Goal: Transaction & Acquisition: Download file/media

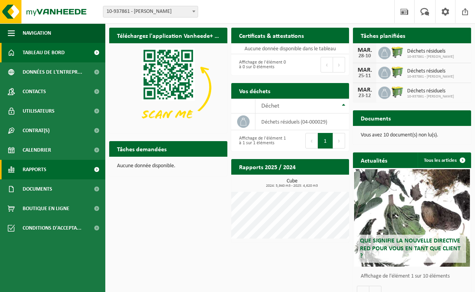
click at [64, 174] on link "Rapports" at bounding box center [52, 169] width 105 height 19
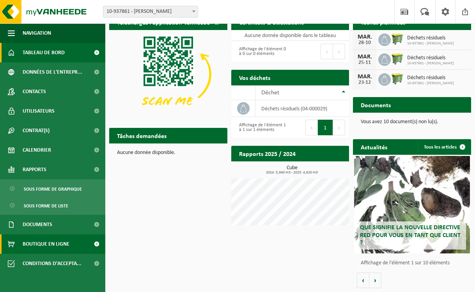
scroll to position [17, 0]
click at [57, 244] on span "Boutique en ligne" at bounding box center [46, 243] width 47 height 19
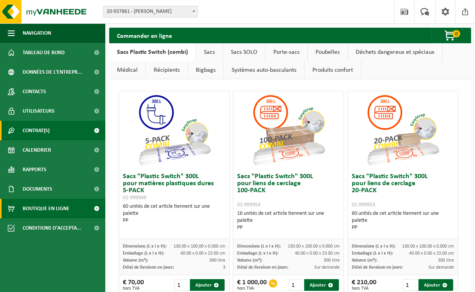
click at [51, 129] on link "Contrat(s)" at bounding box center [52, 130] width 105 height 19
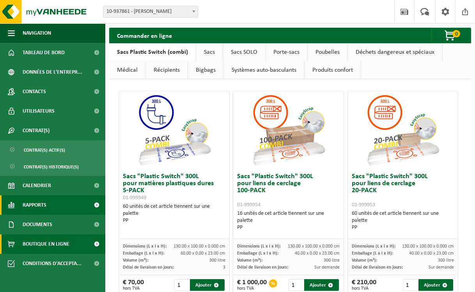
click at [47, 204] on link "Rapports" at bounding box center [52, 204] width 105 height 19
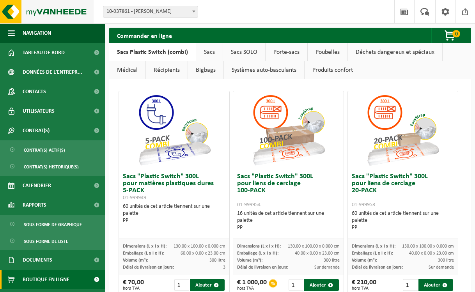
click at [69, 16] on img at bounding box center [47, 11] width 94 height 23
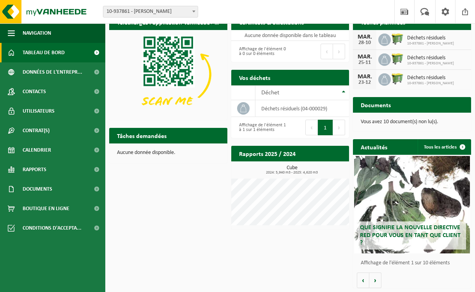
scroll to position [17, 0]
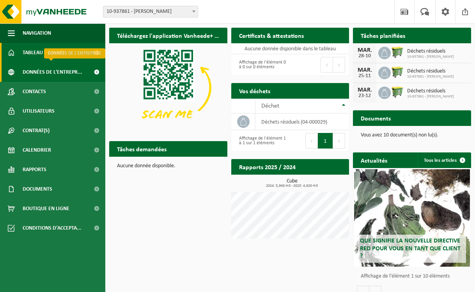
click at [77, 69] on span "Données de l'entrepr..." at bounding box center [53, 71] width 60 height 19
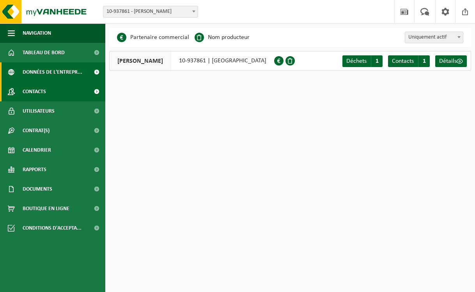
click at [91, 90] on span at bounding box center [97, 91] width 18 height 19
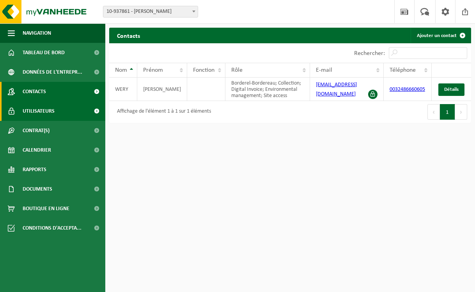
click at [84, 115] on link "Utilisateurs" at bounding box center [52, 110] width 105 height 19
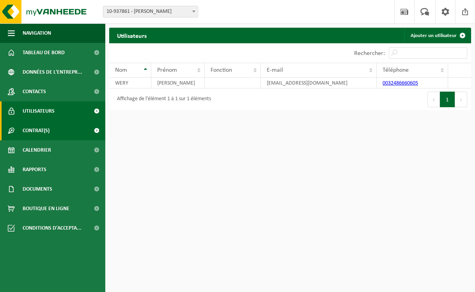
click at [81, 129] on link "Contrat(s)" at bounding box center [52, 130] width 105 height 19
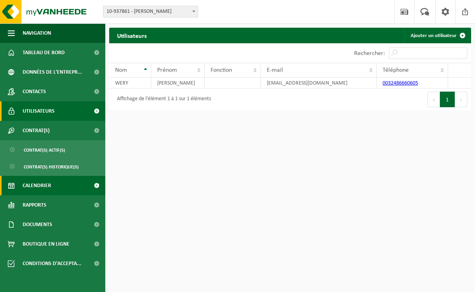
click at [67, 181] on link "Calendrier" at bounding box center [52, 185] width 105 height 19
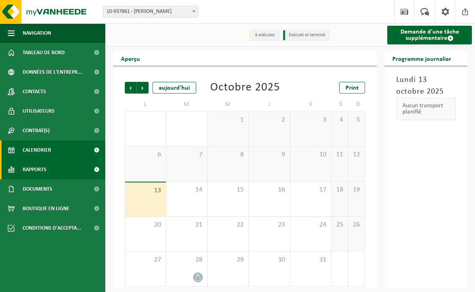
scroll to position [3, 0]
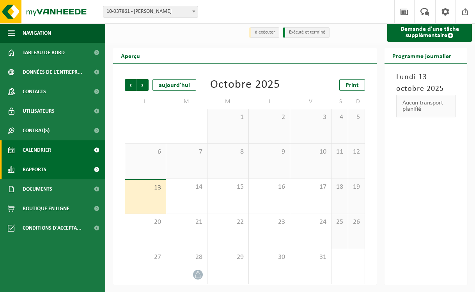
click at [49, 173] on link "Rapports" at bounding box center [52, 169] width 105 height 19
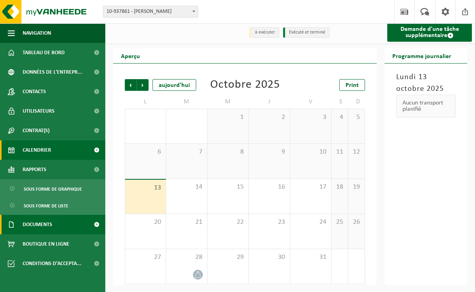
click at [44, 221] on span "Documents" at bounding box center [38, 224] width 30 height 19
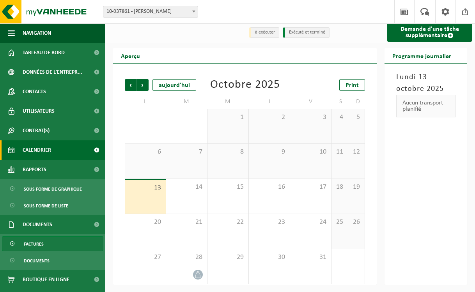
click at [34, 246] on span "Factures" at bounding box center [34, 244] width 20 height 15
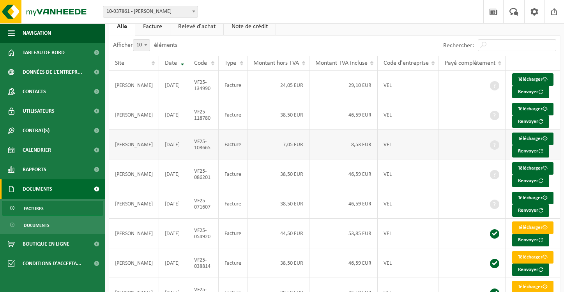
scroll to position [34, 0]
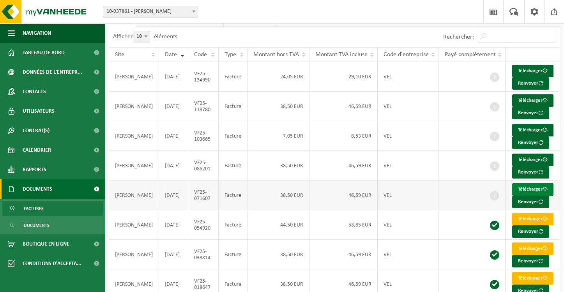
click at [474, 196] on link "Télécharger" at bounding box center [532, 189] width 41 height 12
click at [474, 166] on link "Télécharger" at bounding box center [532, 160] width 41 height 12
click at [474, 136] on link "Télécharger" at bounding box center [532, 130] width 41 height 12
click at [474, 107] on link "Télécharger" at bounding box center [532, 100] width 41 height 12
click at [474, 71] on link "Télécharger" at bounding box center [532, 71] width 41 height 12
